Goal: Check status: Check status

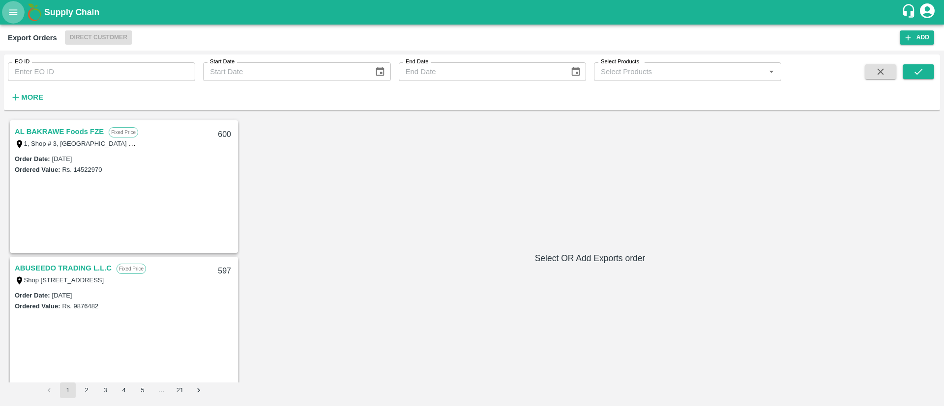
click at [9, 3] on button "open drawer" at bounding box center [13, 12] width 23 height 23
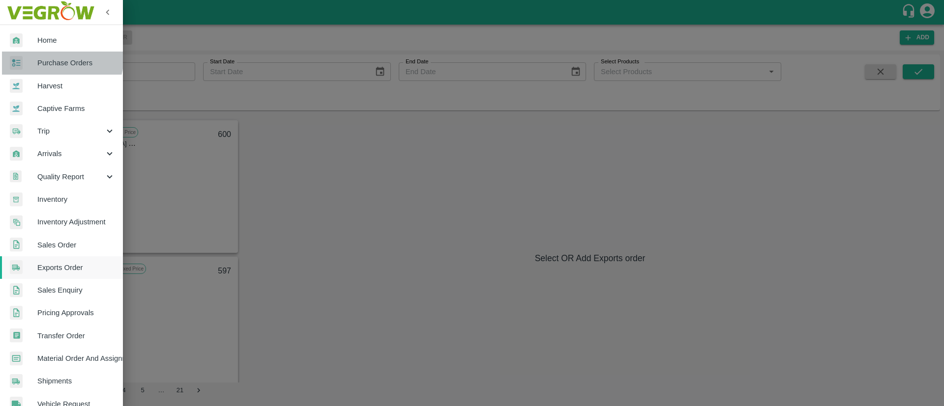
click at [51, 57] on link "Purchase Orders" at bounding box center [61, 63] width 123 height 23
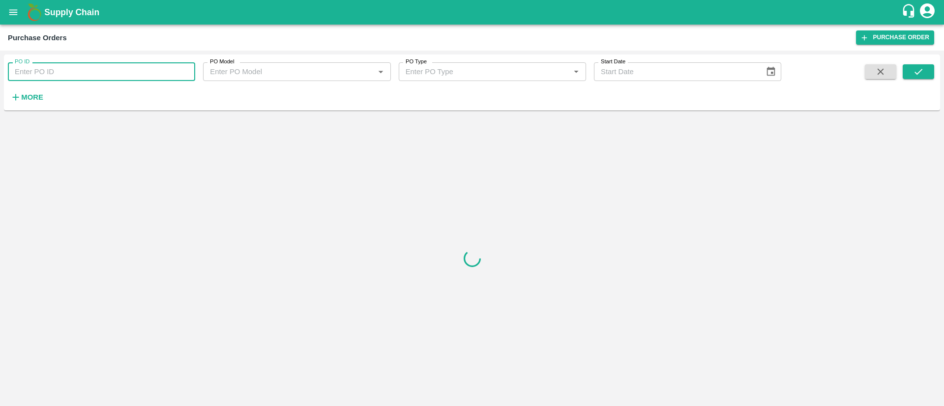
click at [55, 67] on input "PO ID" at bounding box center [101, 71] width 187 height 19
paste input "177179"
type input "177179"
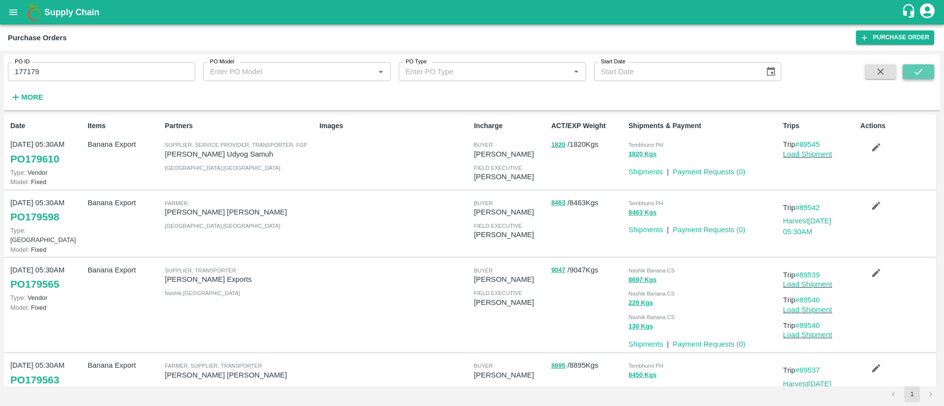
click at [922, 73] on icon "submit" at bounding box center [918, 71] width 11 height 11
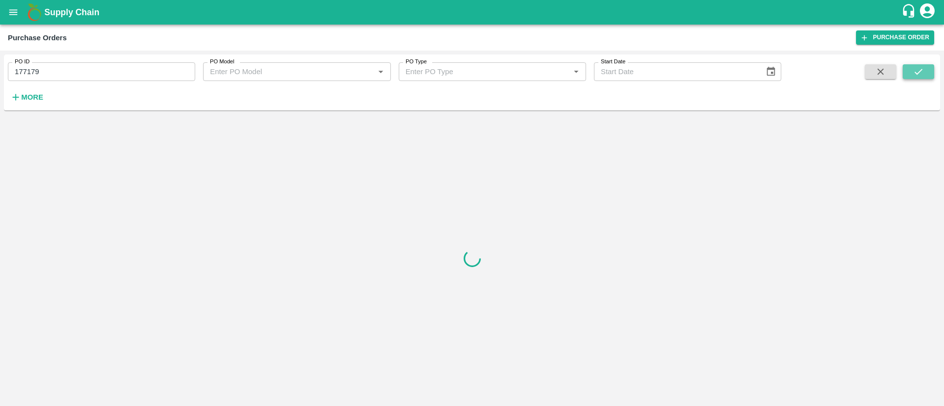
click at [922, 73] on icon "submit" at bounding box center [918, 71] width 11 height 11
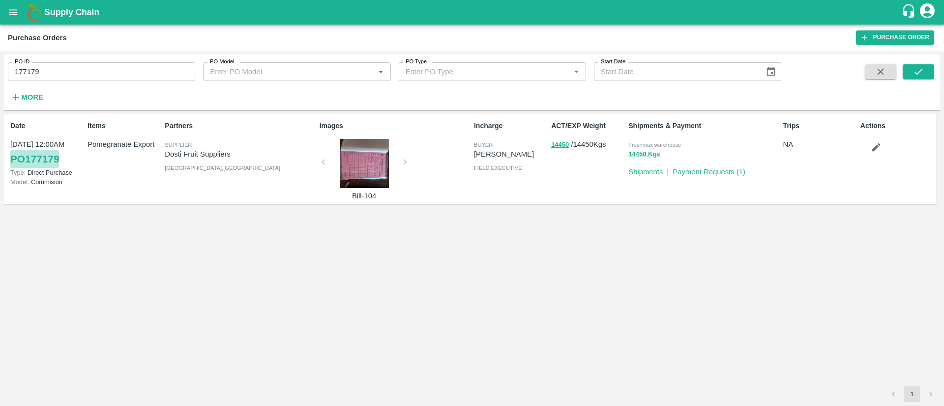
click at [29, 159] on link "PO 177179" at bounding box center [34, 159] width 49 height 18
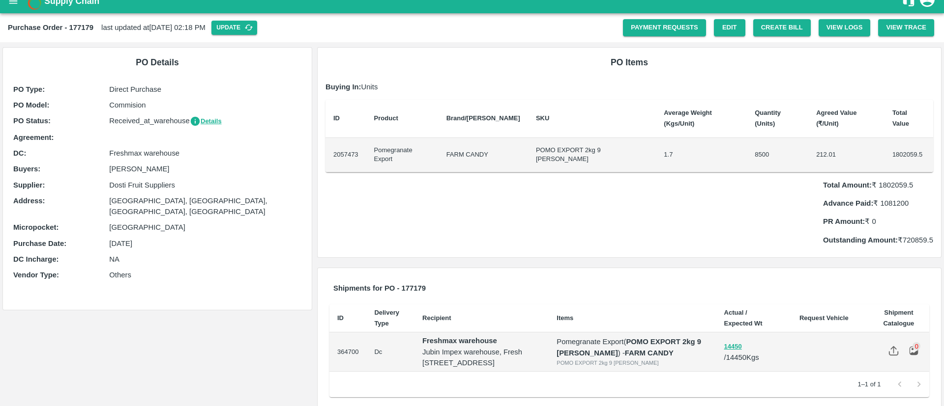
scroll to position [13, 0]
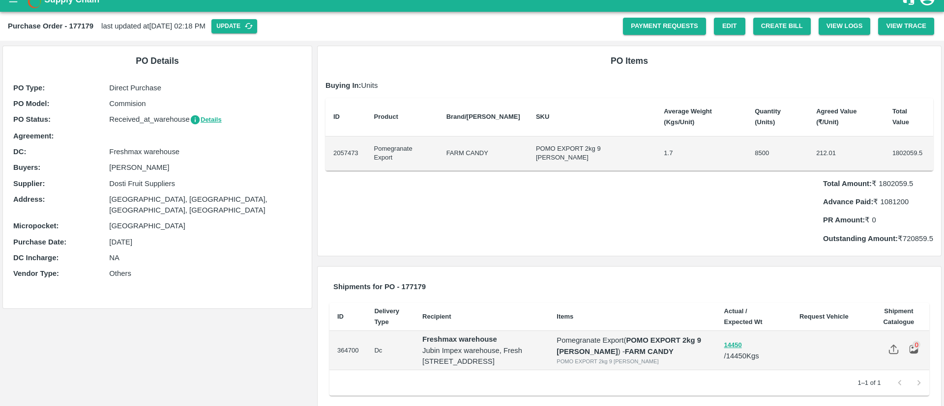
click at [747, 137] on td "8500" at bounding box center [777, 154] width 61 height 34
